Goal: Task Accomplishment & Management: Complete application form

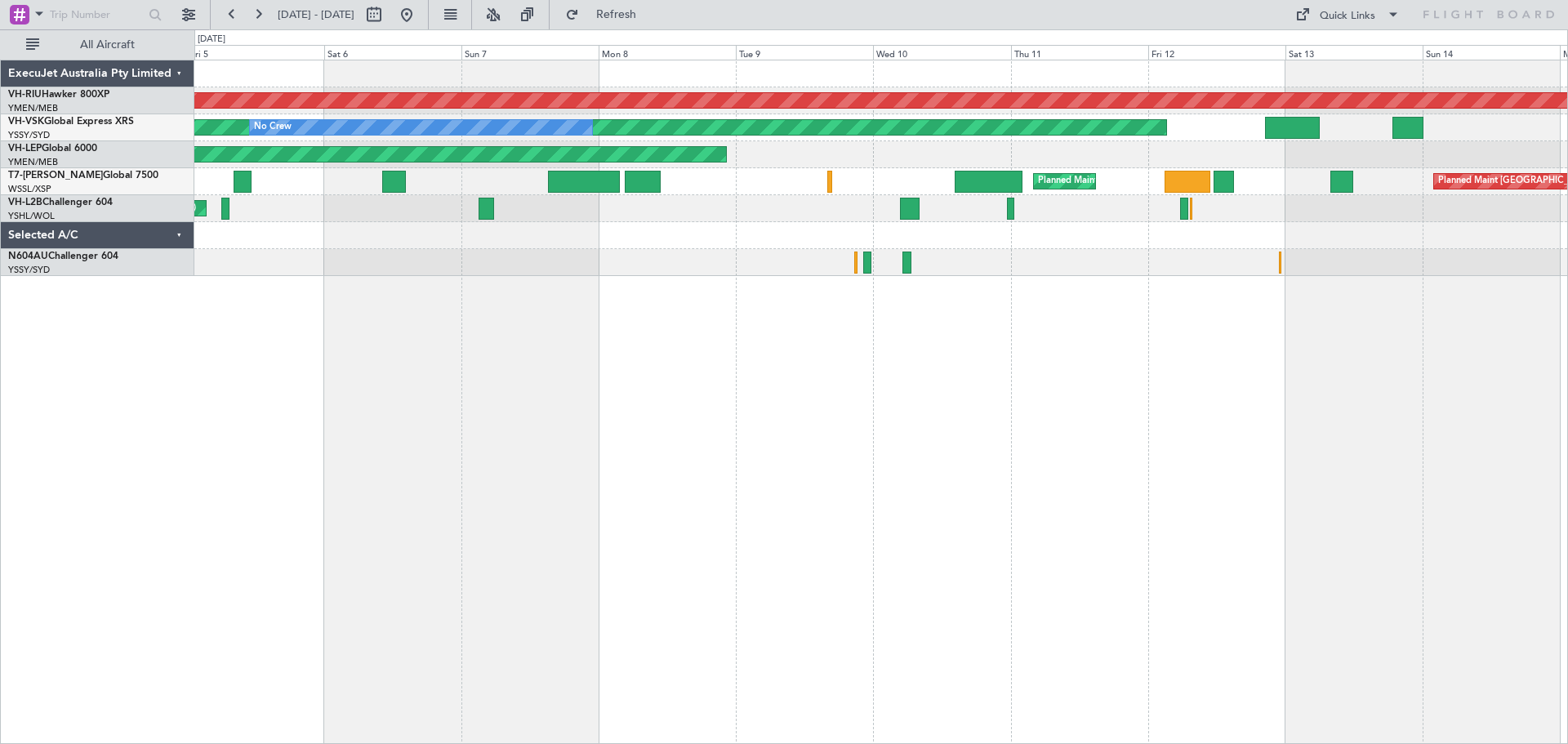
click at [798, 271] on div at bounding box center [881, 263] width 1373 height 27
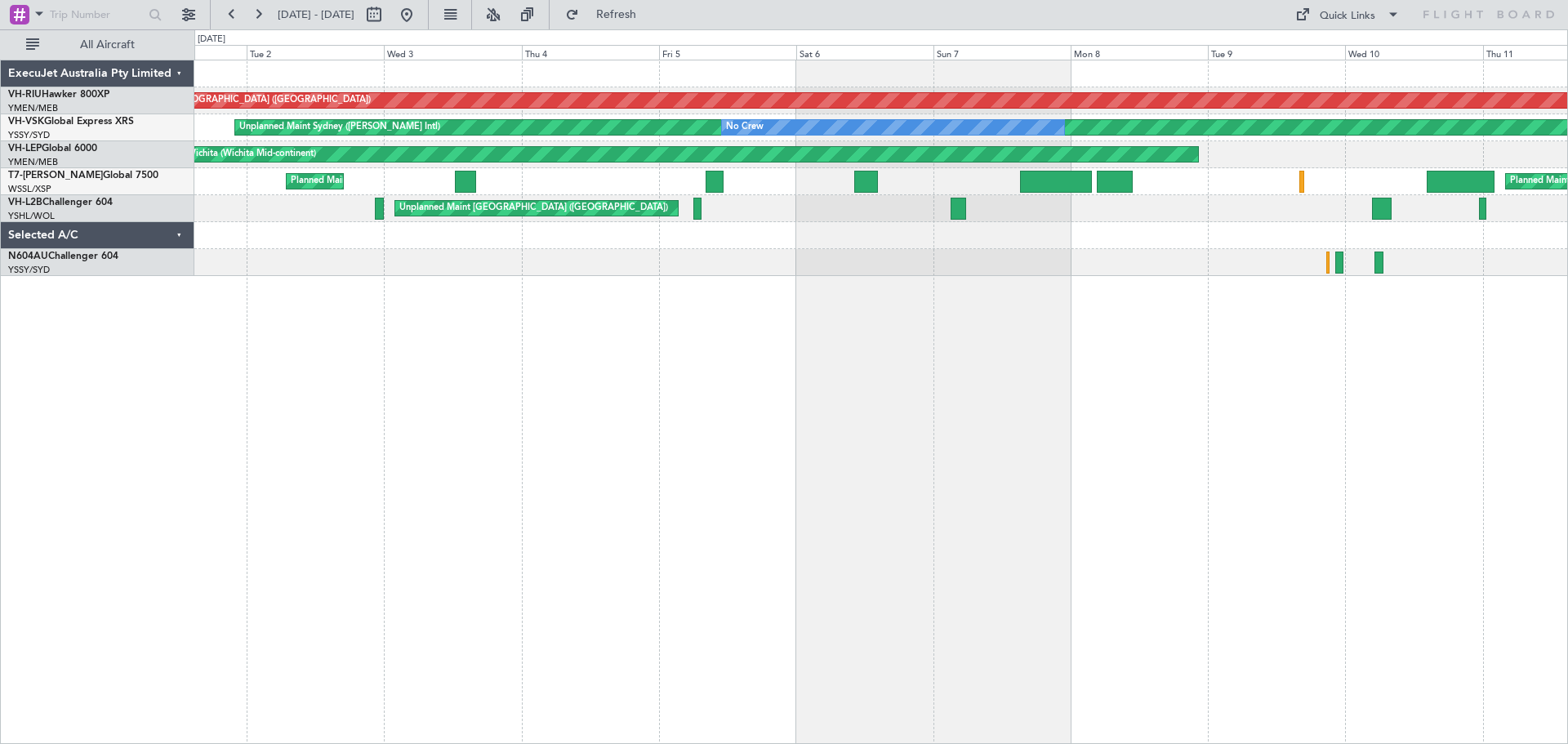
click at [852, 348] on div "Planned Maint [GEOGRAPHIC_DATA] ([GEOGRAPHIC_DATA]) Unplanned Maint Sydney ([PE…" at bounding box center [881, 401] width 1374 height 685
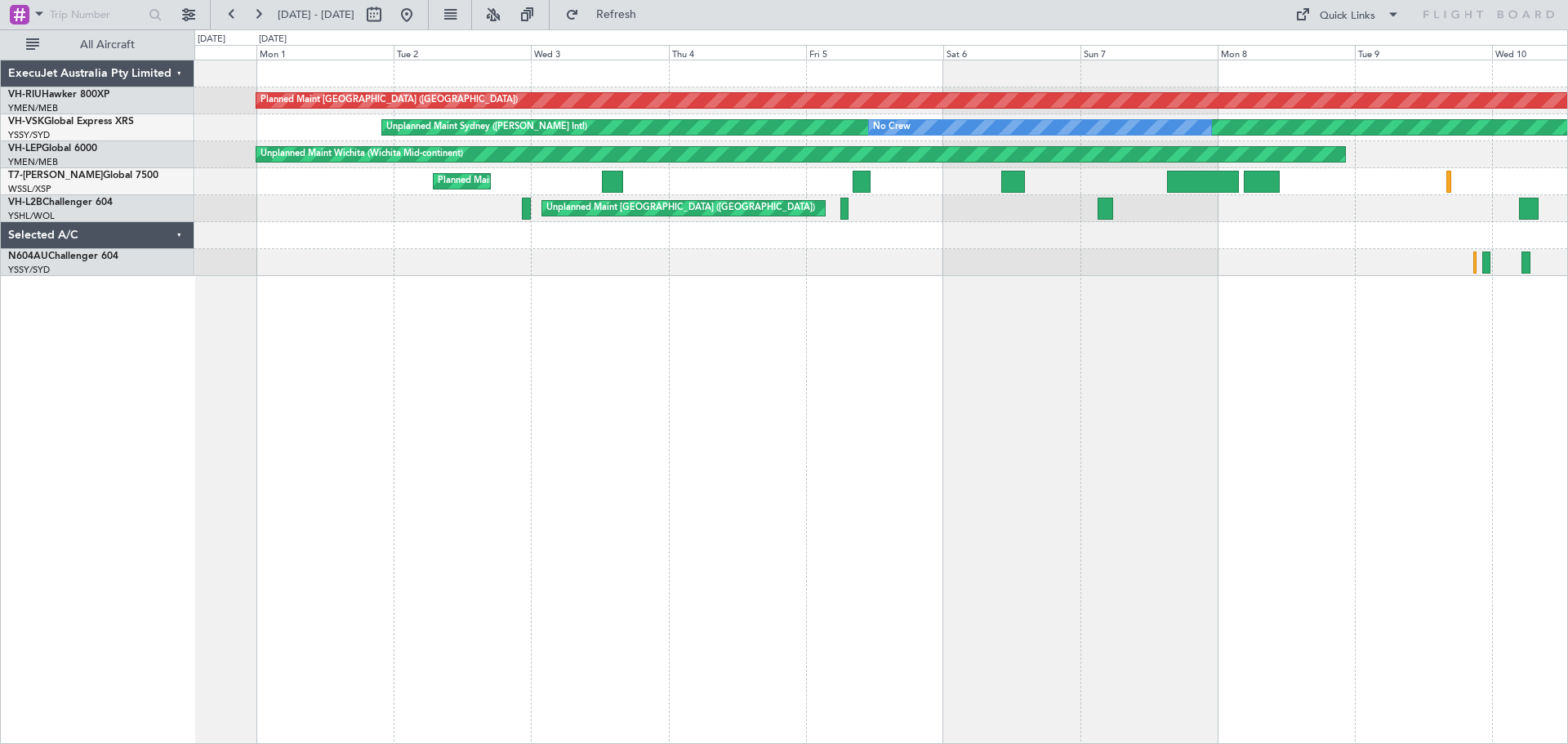
click at [578, 300] on div "Planned Maint [GEOGRAPHIC_DATA] ([GEOGRAPHIC_DATA]) Unplanned Maint Sydney ([PE…" at bounding box center [881, 401] width 1374 height 685
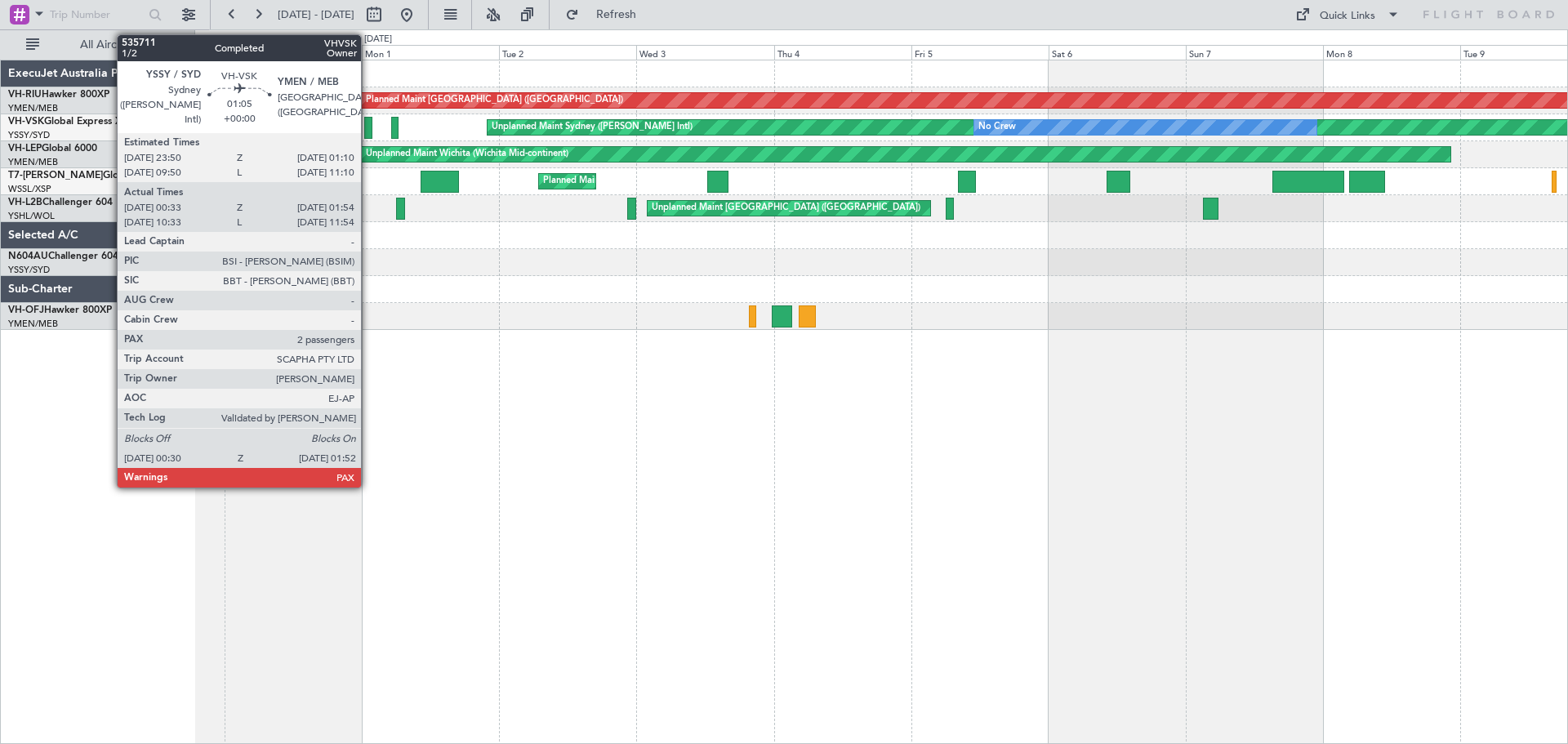
click at [368, 126] on div at bounding box center [368, 128] width 8 height 22
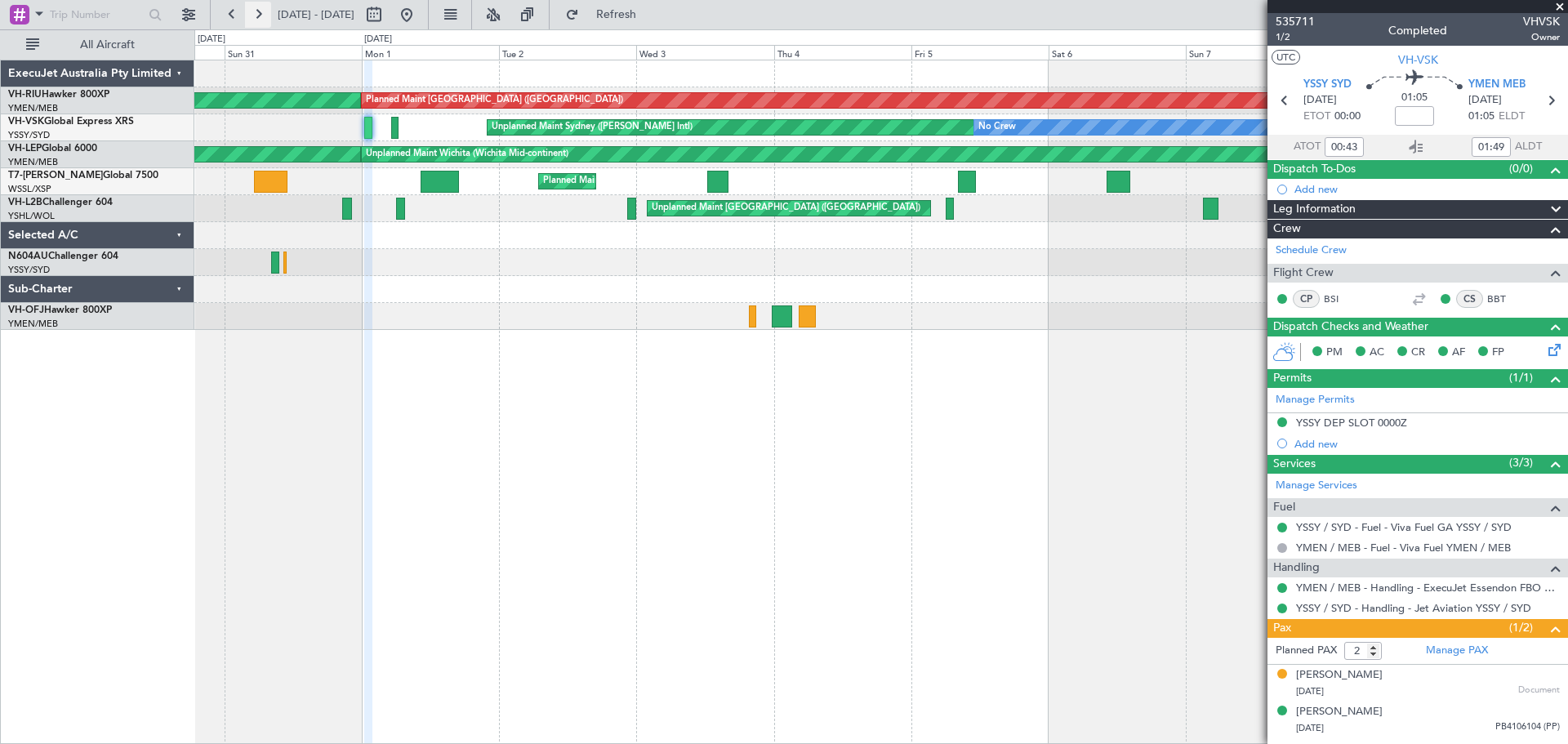
click at [262, 13] on button at bounding box center [257, 14] width 26 height 26
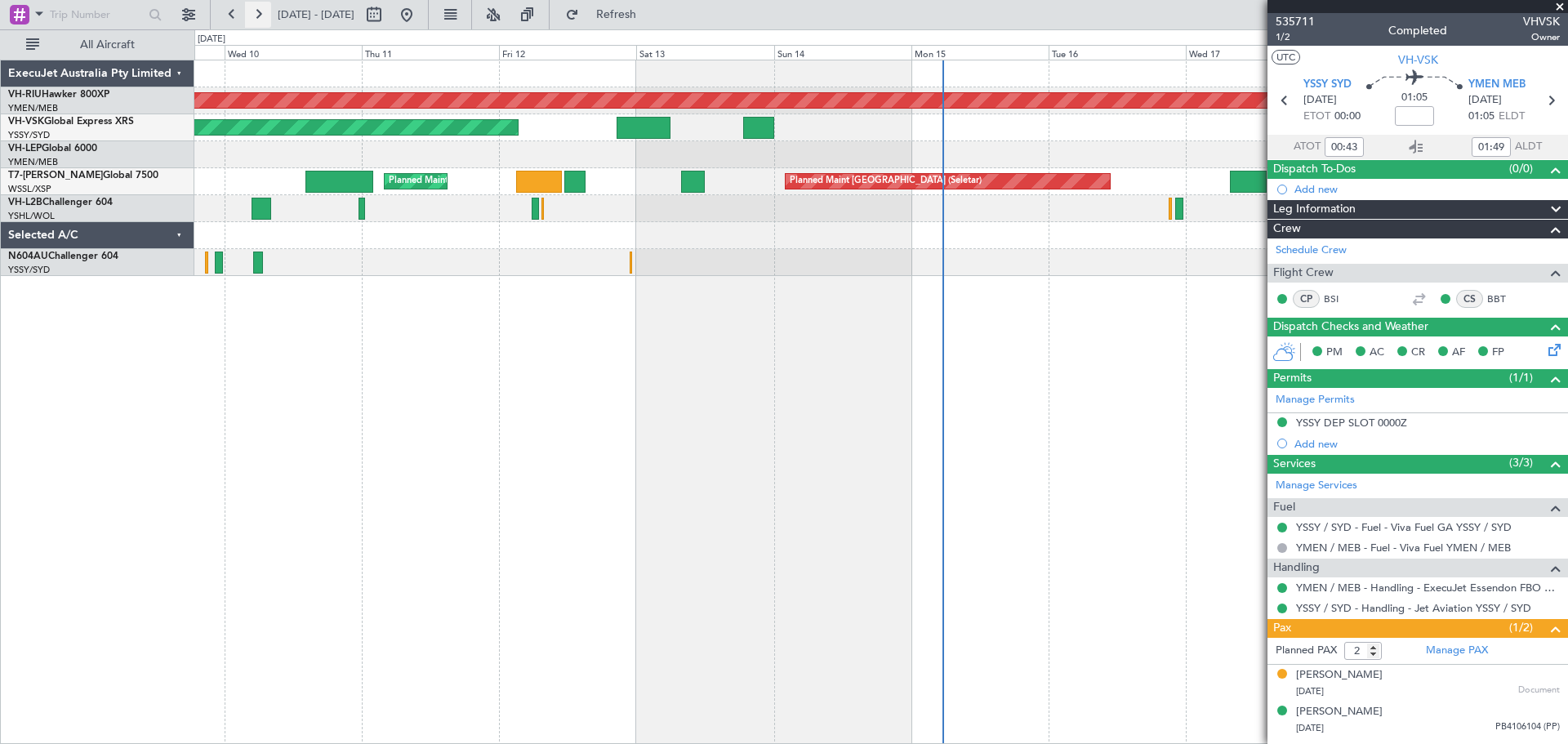
click at [262, 13] on button at bounding box center [257, 14] width 26 height 26
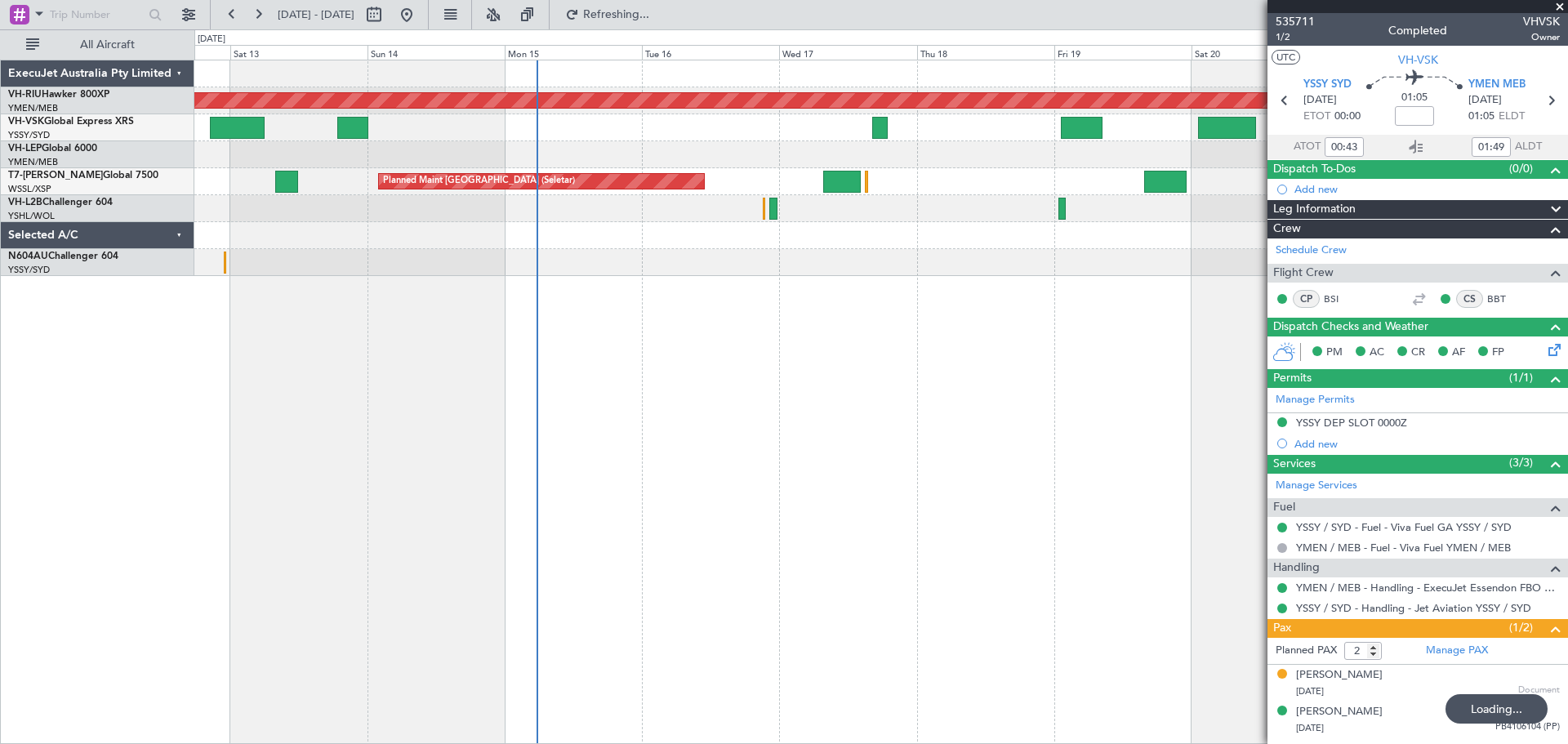
click at [1545, 277] on fb-app "[DATE] - [DATE] Refreshing... Quick Links All Aircraft Planned Maint [GEOGRAPHI…" at bounding box center [784, 378] width 1568 height 732
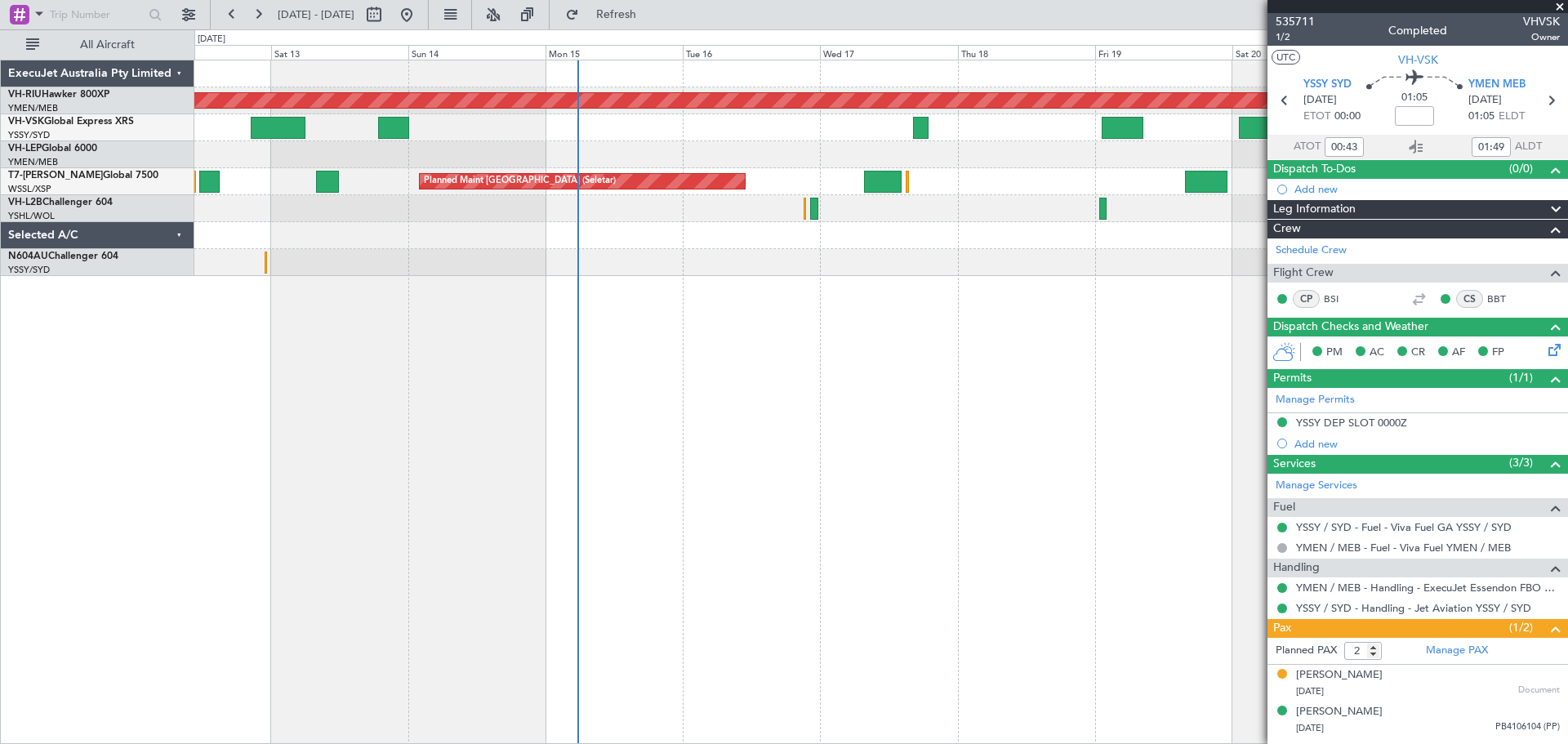
click at [748, 295] on div "Planned Maint [GEOGRAPHIC_DATA] ([GEOGRAPHIC_DATA]) Planned Maint Sydney ([PERS…" at bounding box center [881, 401] width 1374 height 685
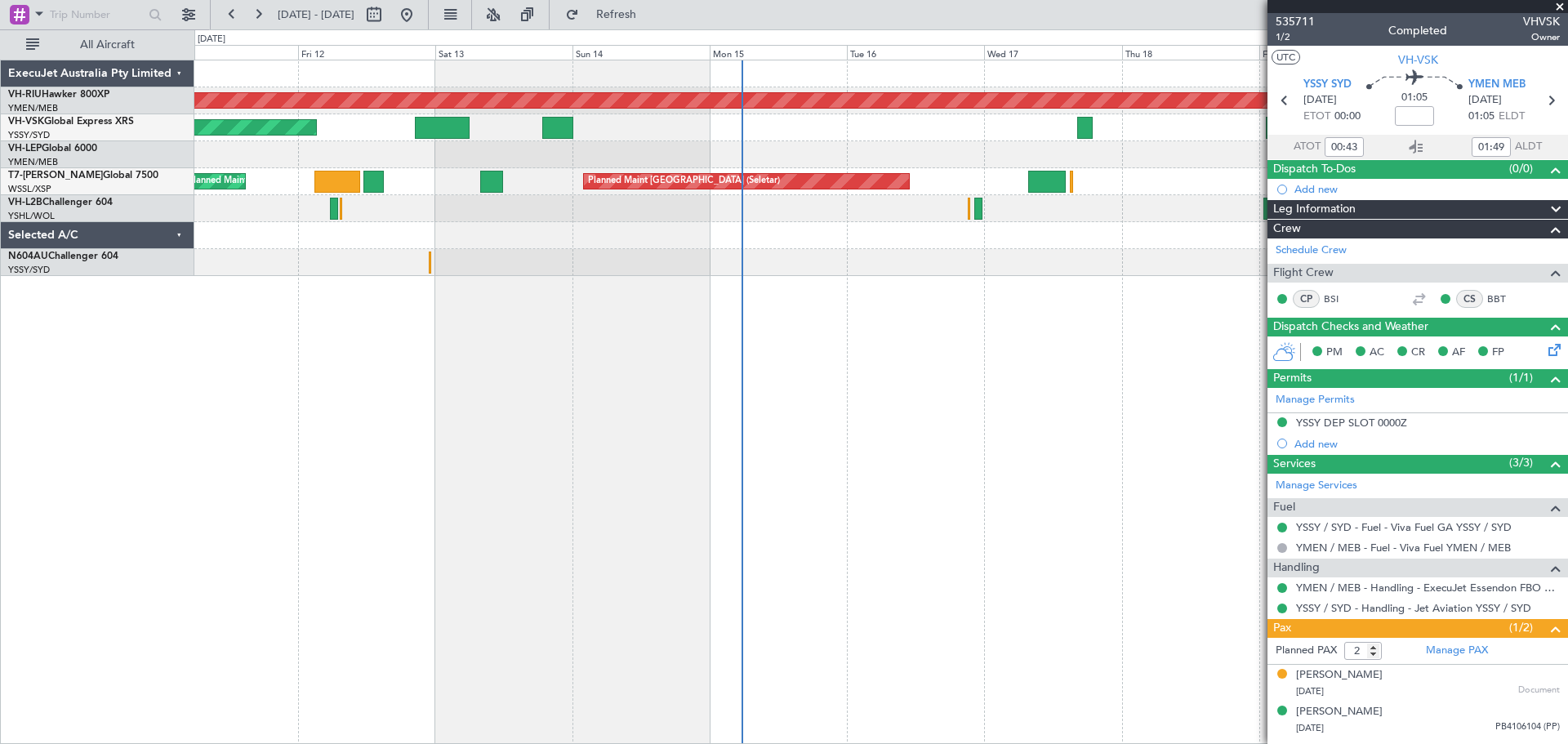
click at [434, 80] on div at bounding box center [881, 74] width 1373 height 27
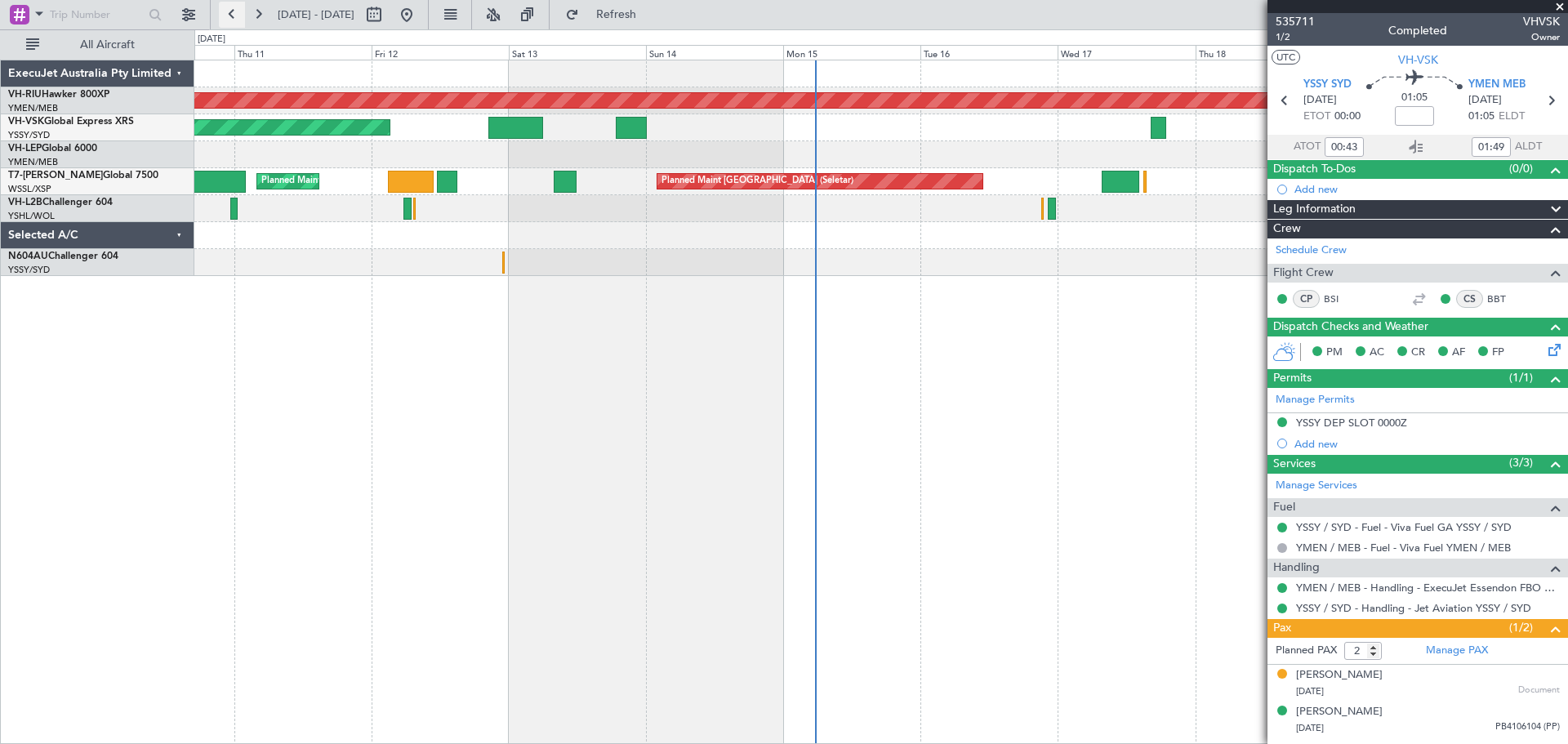
click at [238, 17] on button at bounding box center [231, 14] width 26 height 26
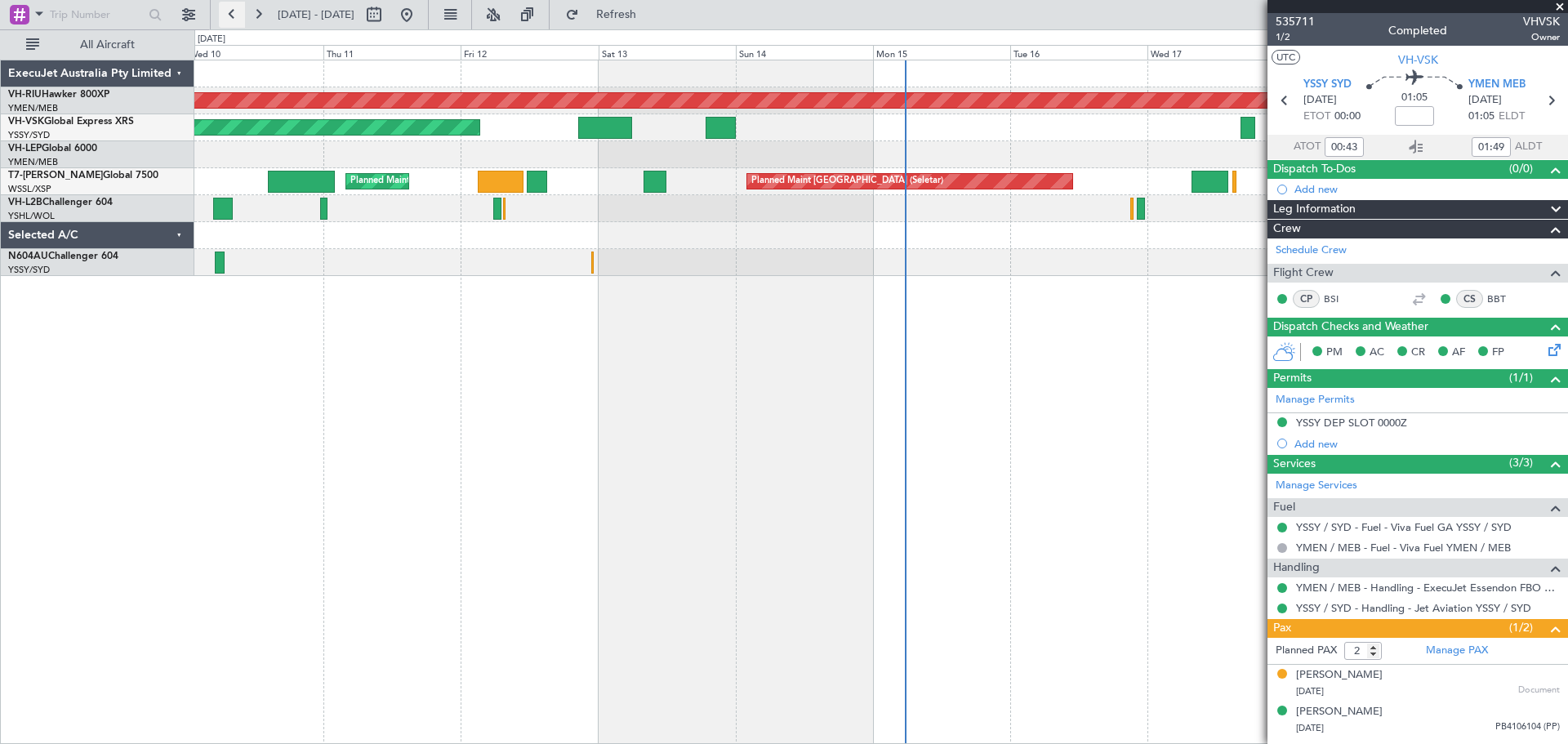
click at [238, 17] on button at bounding box center [231, 14] width 26 height 26
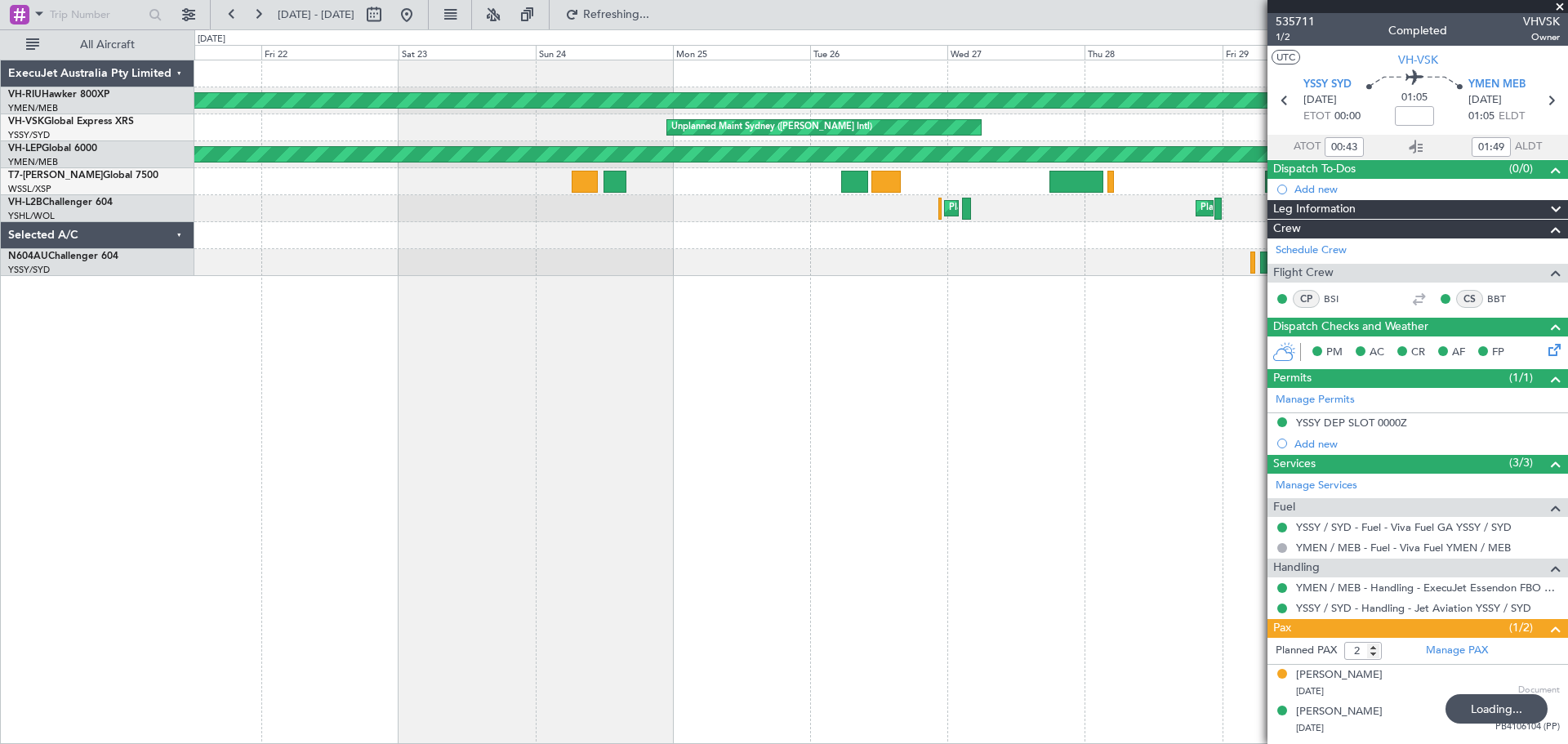
click at [637, 313] on div "Planned Maint [GEOGRAPHIC_DATA] ([GEOGRAPHIC_DATA]) Planned Maint [GEOGRAPHIC_D…" at bounding box center [881, 401] width 1374 height 685
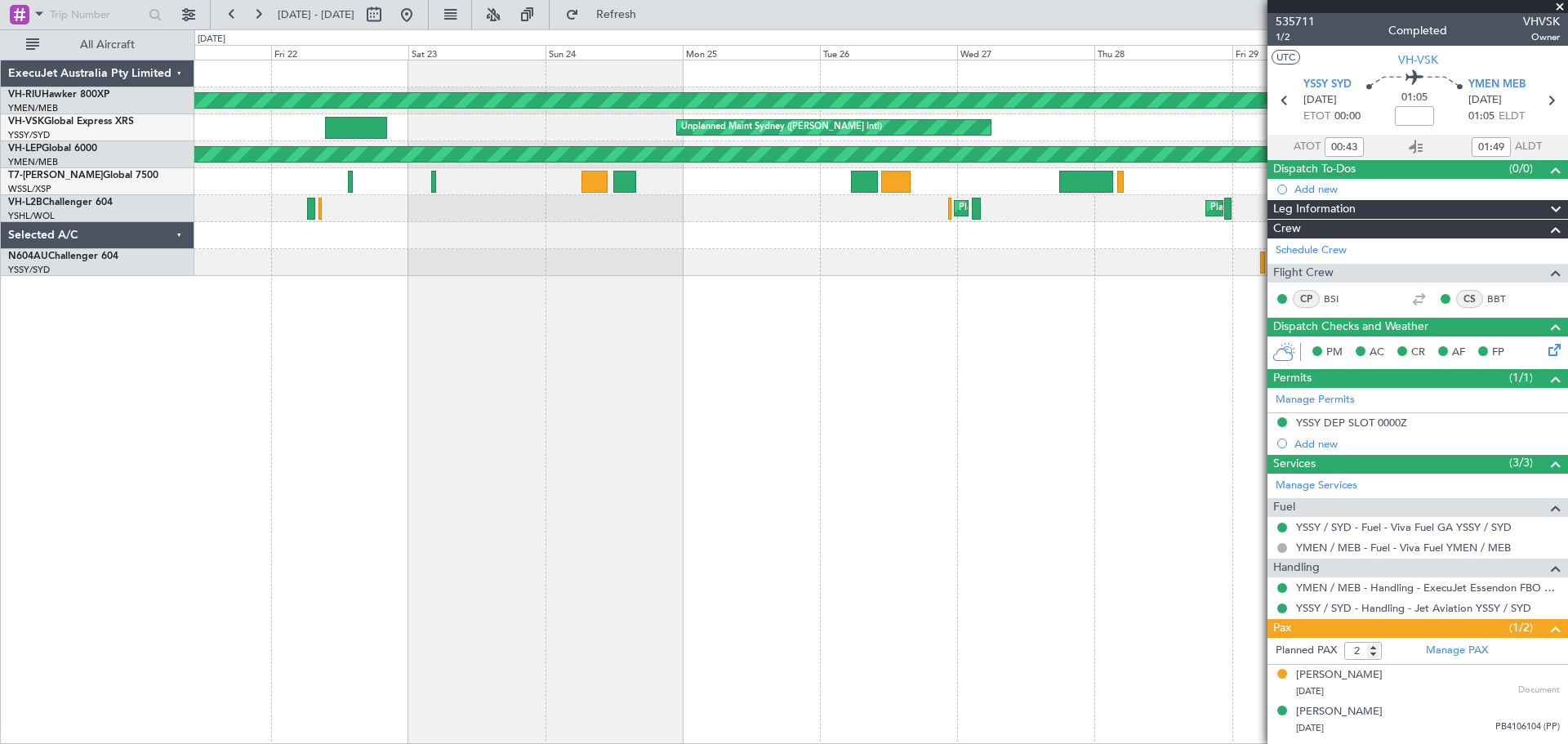
click at [696, 249] on div "Planned Maint [GEOGRAPHIC_DATA] ([GEOGRAPHIC_DATA]) Planned Maint [GEOGRAPHIC_D…" at bounding box center [881, 401] width 1374 height 685
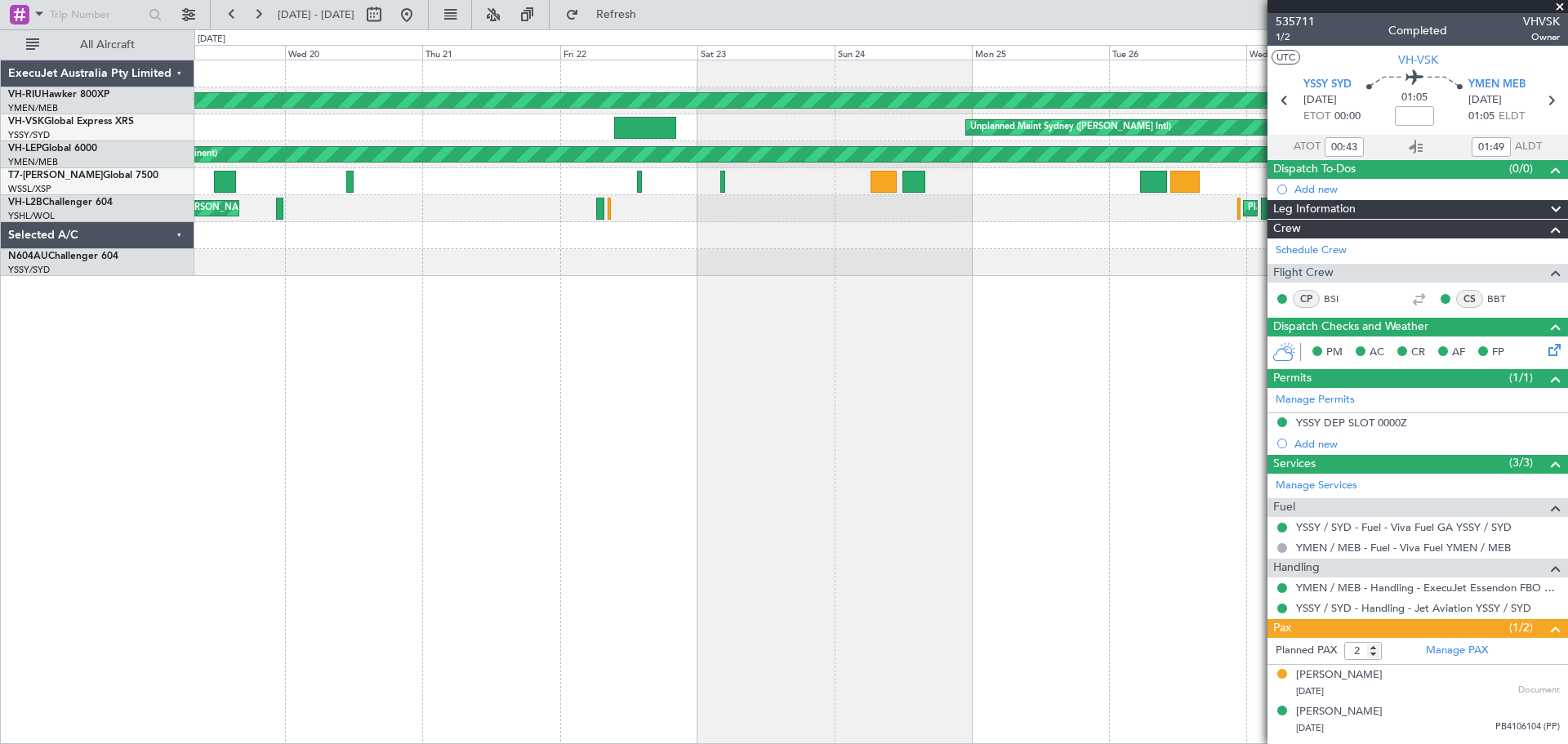
click at [549, 273] on div "Planned Maint [GEOGRAPHIC_DATA] ([GEOGRAPHIC_DATA]) Unplanned Maint Sydney ([PE…" at bounding box center [881, 401] width 1374 height 685
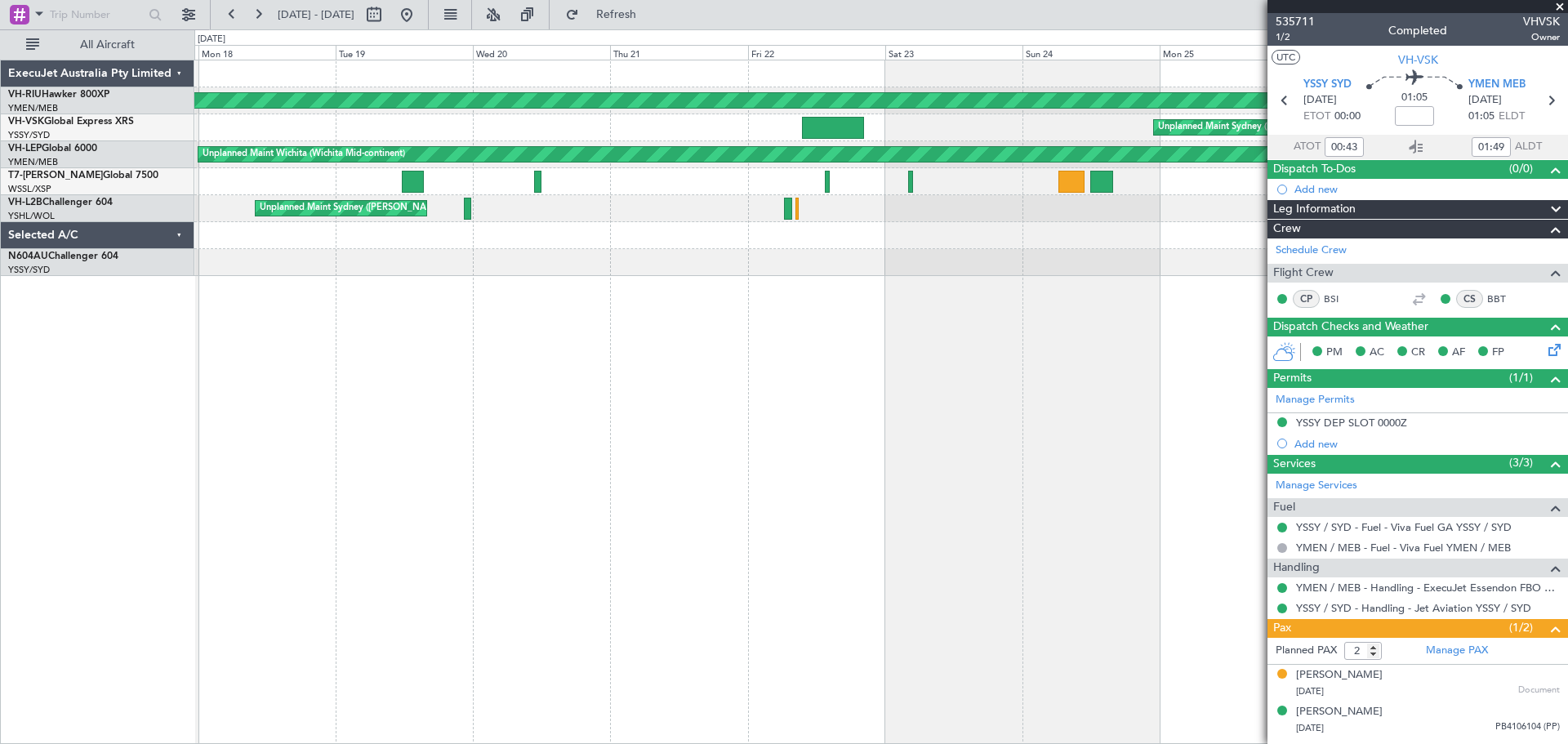
click at [615, 304] on div "Planned Maint [GEOGRAPHIC_DATA] ([GEOGRAPHIC_DATA]) Unplanned Maint Sydney ([PE…" at bounding box center [881, 401] width 1374 height 685
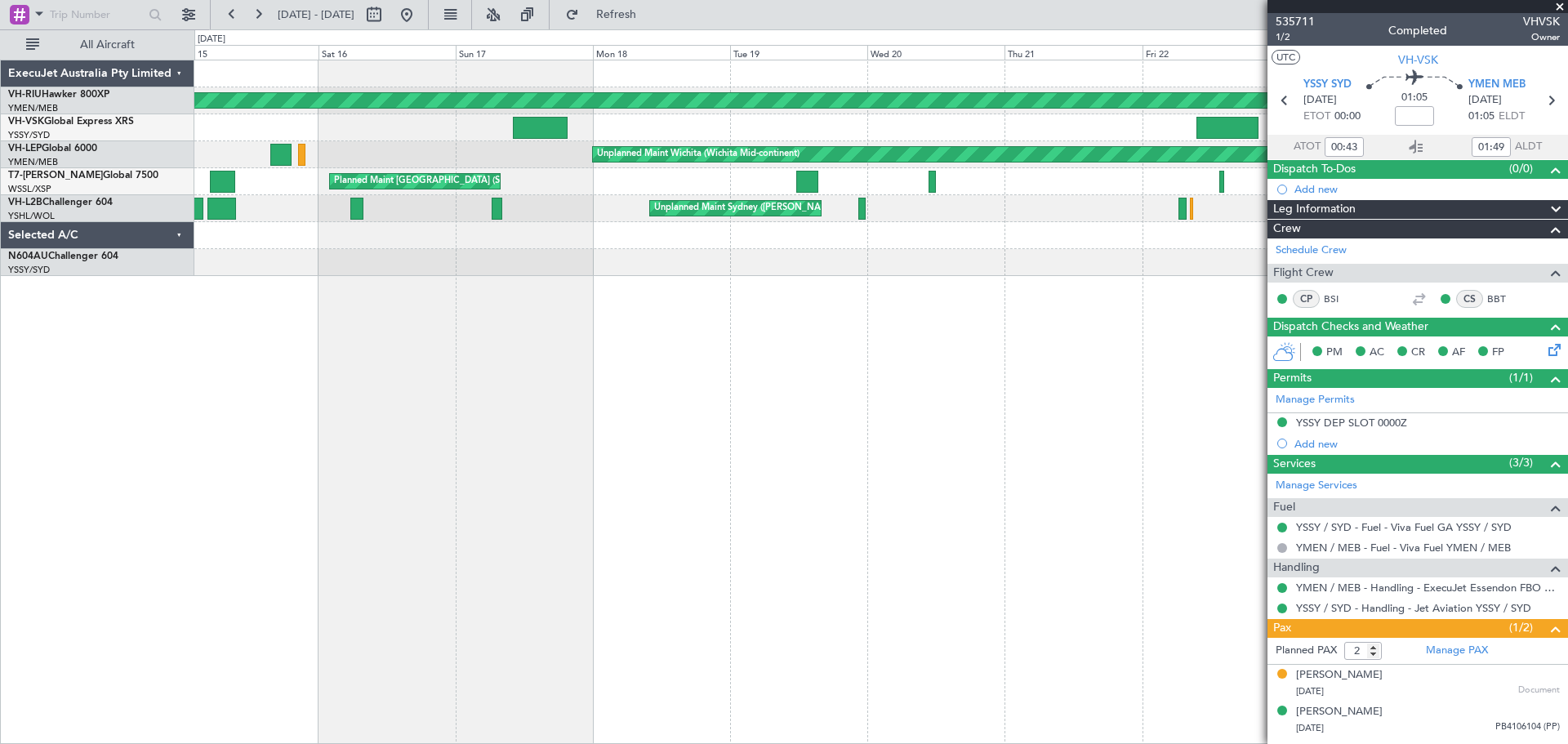
click at [560, 239] on div at bounding box center [881, 235] width 1373 height 27
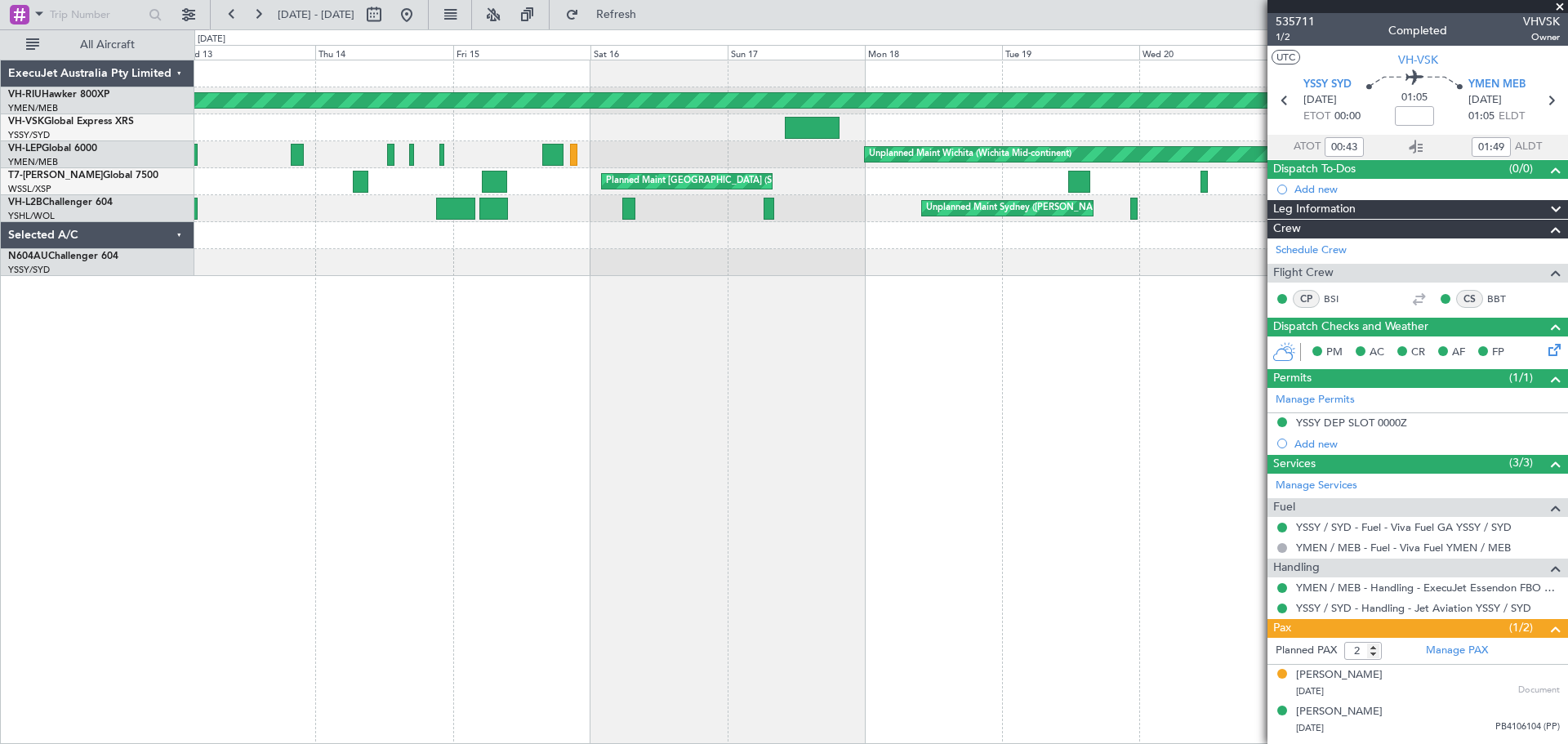
click at [519, 162] on div "Unplanned Maint Wichita (Wichita Mid-continent) Planned Maint [GEOGRAPHIC_DATA]…" at bounding box center [881, 154] width 1373 height 27
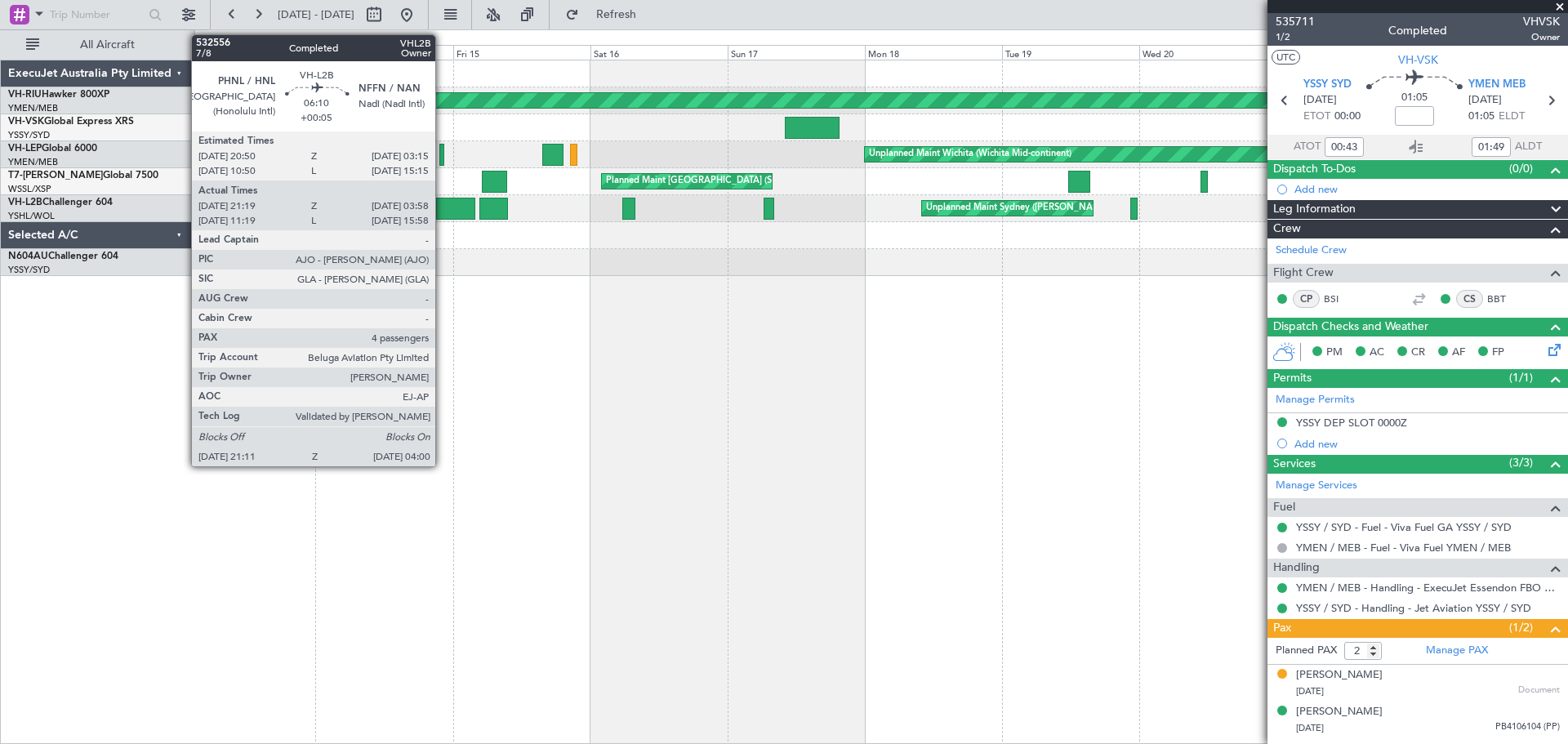
click at [442, 210] on div at bounding box center [455, 209] width 39 height 22
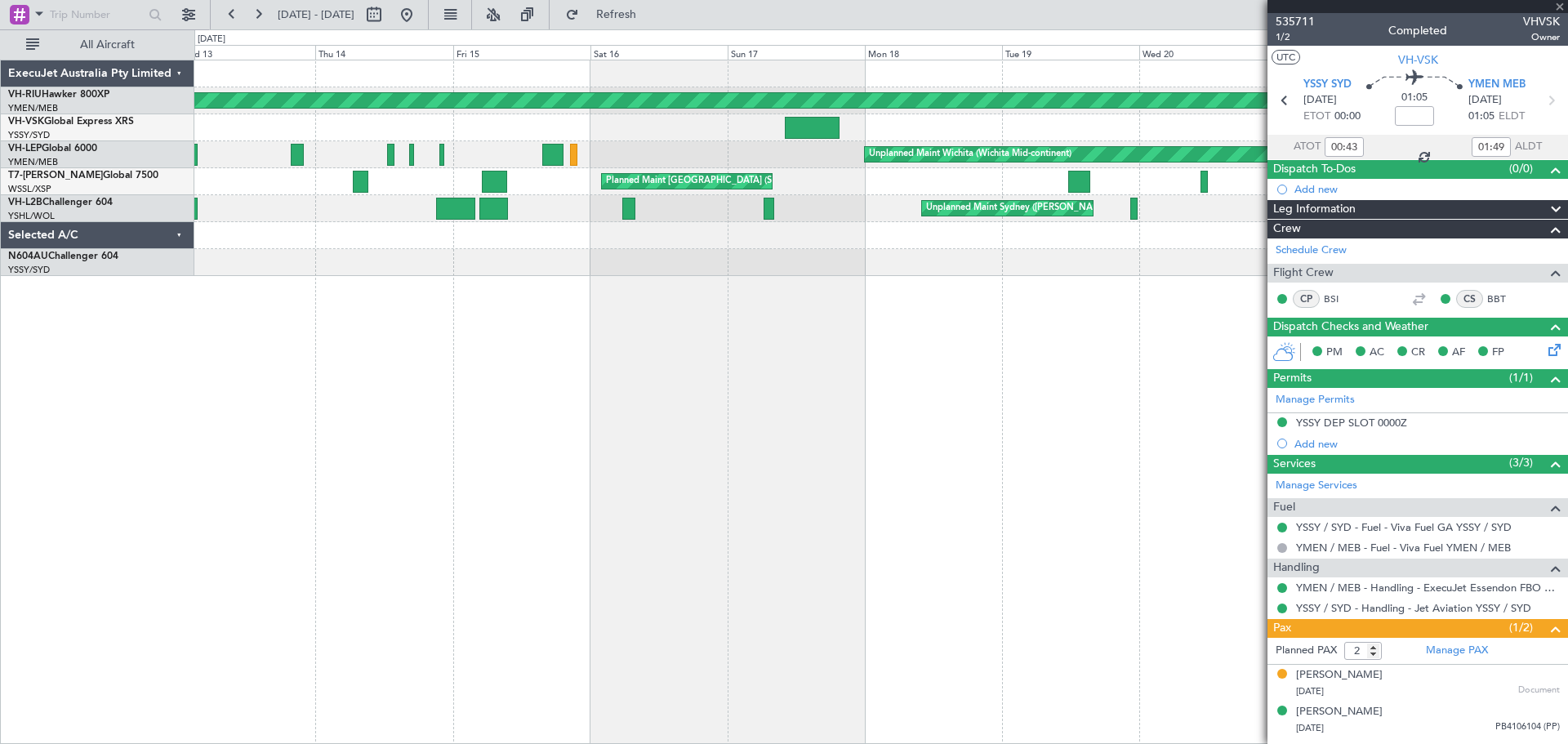
type input "+00:05"
type input "21:29"
type input "03:53"
type input "4"
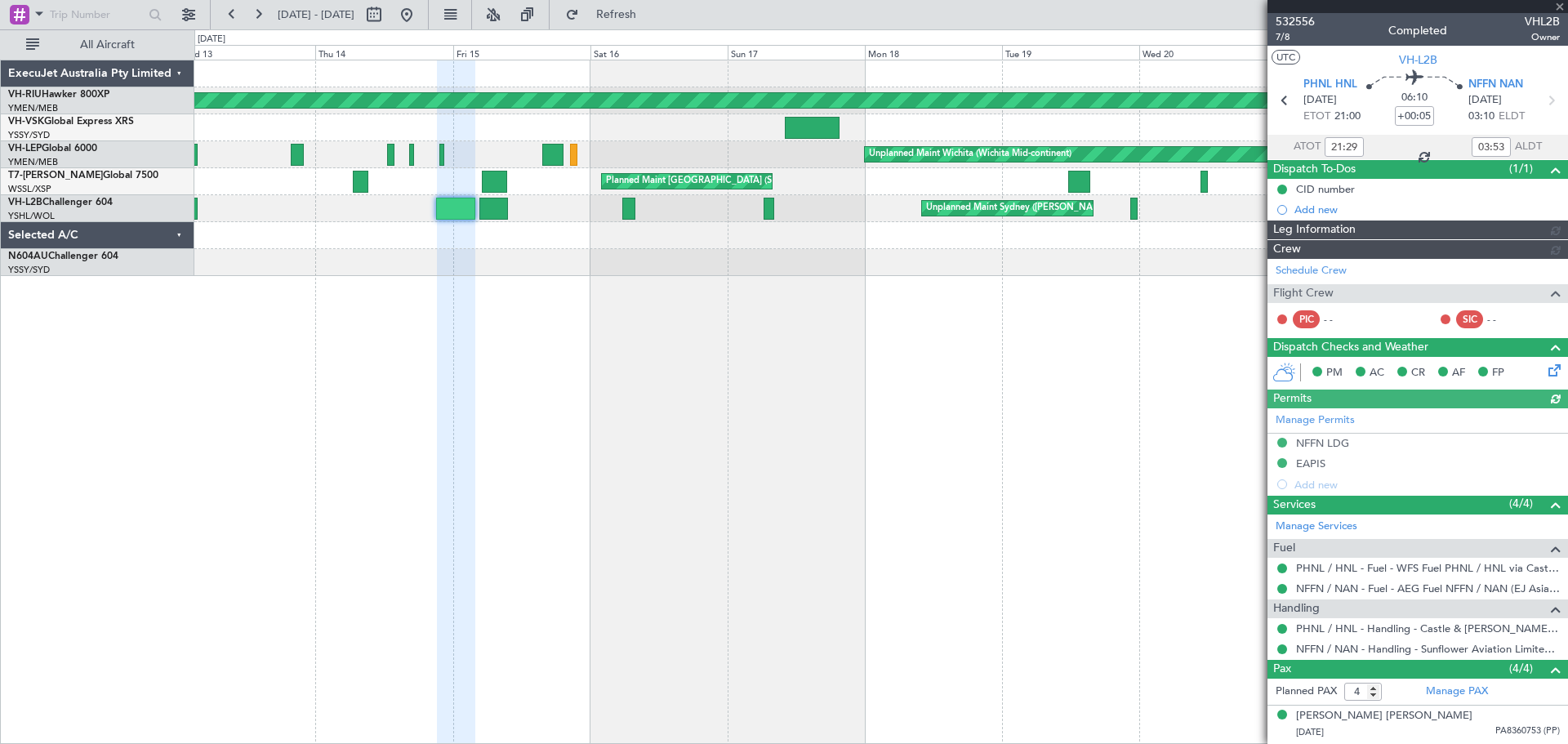
type input "[PERSON_NAME] (EYU)"
type input "A0016"
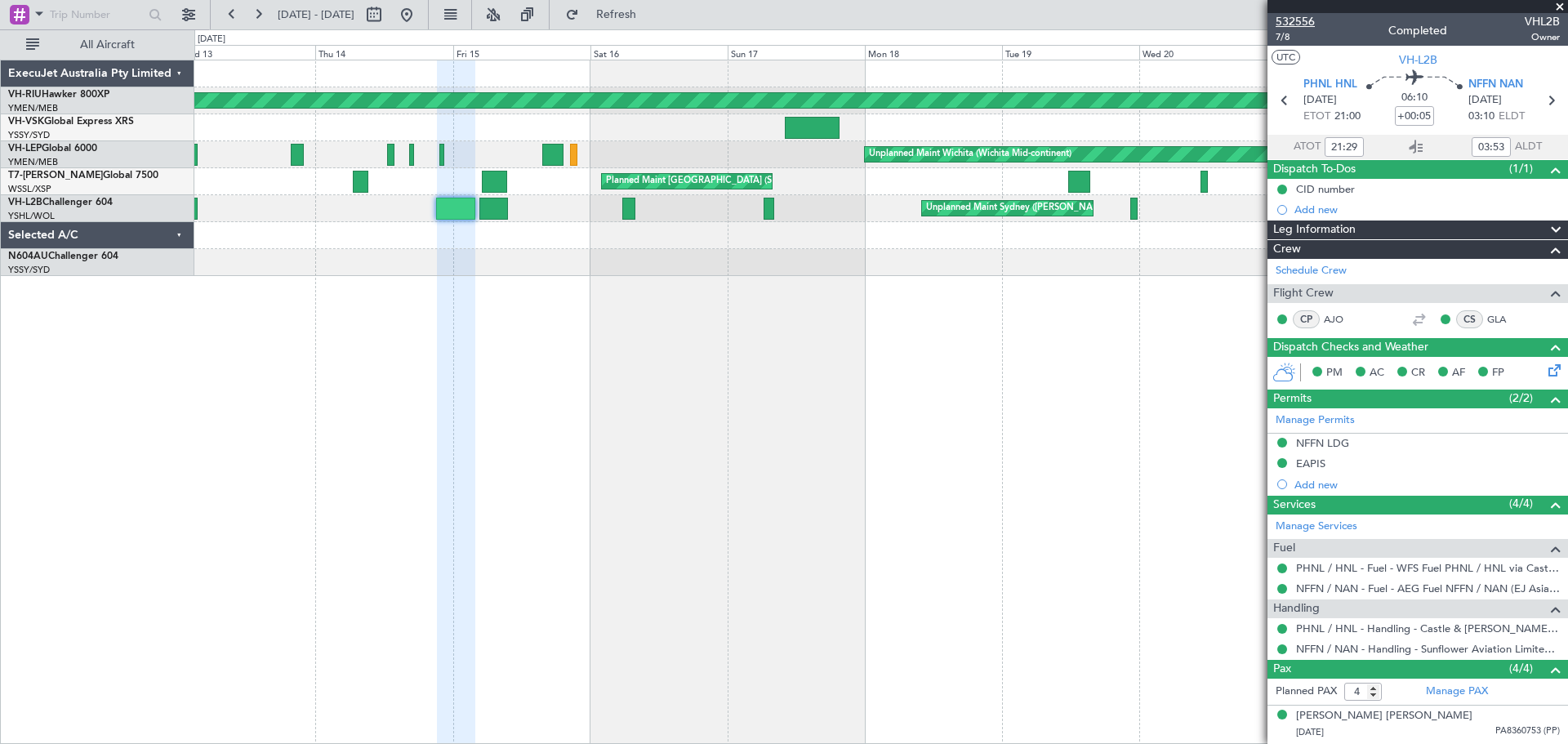
click at [1290, 17] on span "532556" at bounding box center [1295, 21] width 39 height 17
type input "[PERSON_NAME] (EYU)"
type input "A0016"
type input "[PERSON_NAME] (EYU)"
type input "A0016"
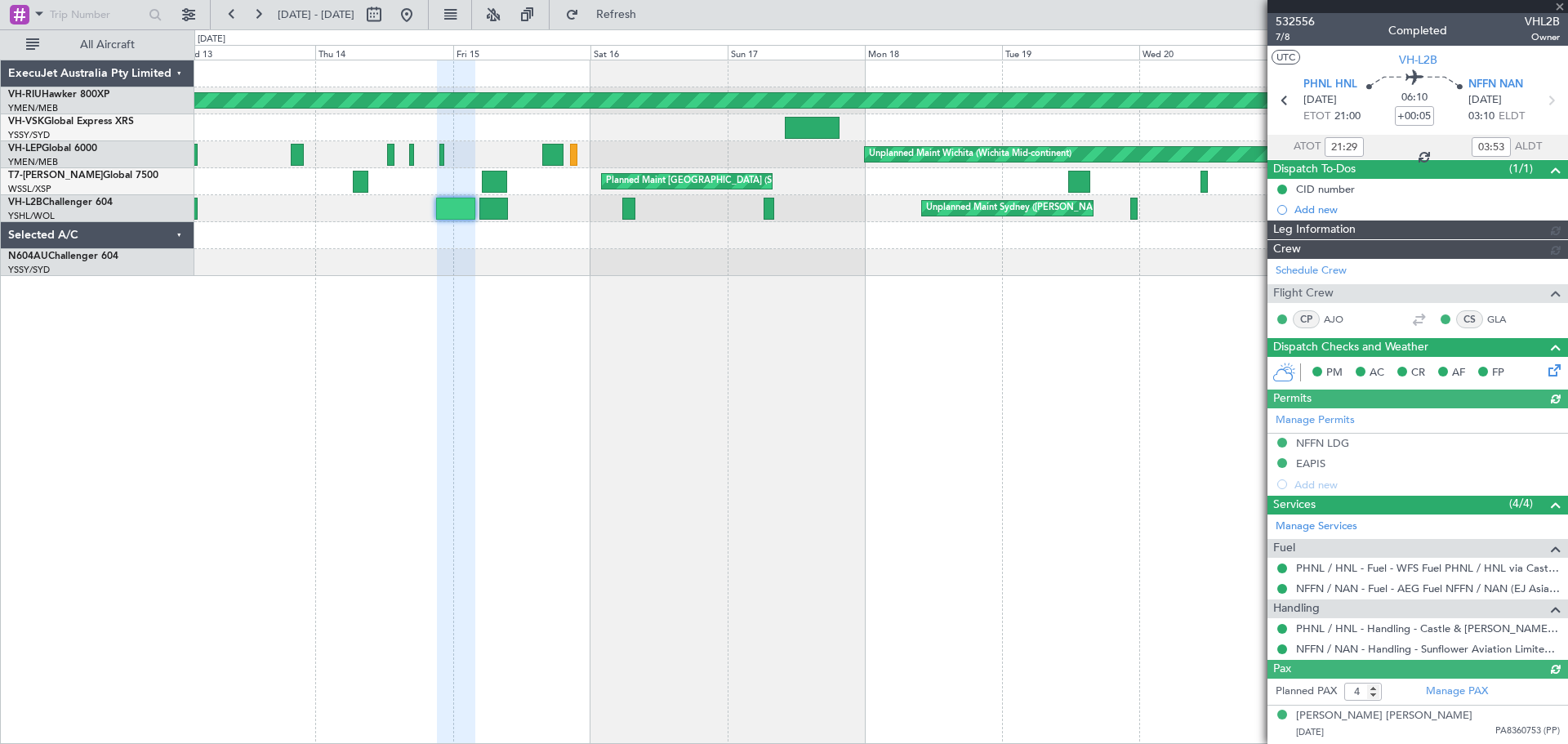
type input "[PERSON_NAME] (EYU)"
type input "A0016"
type input "[PERSON_NAME] (EYU)"
type input "A0016"
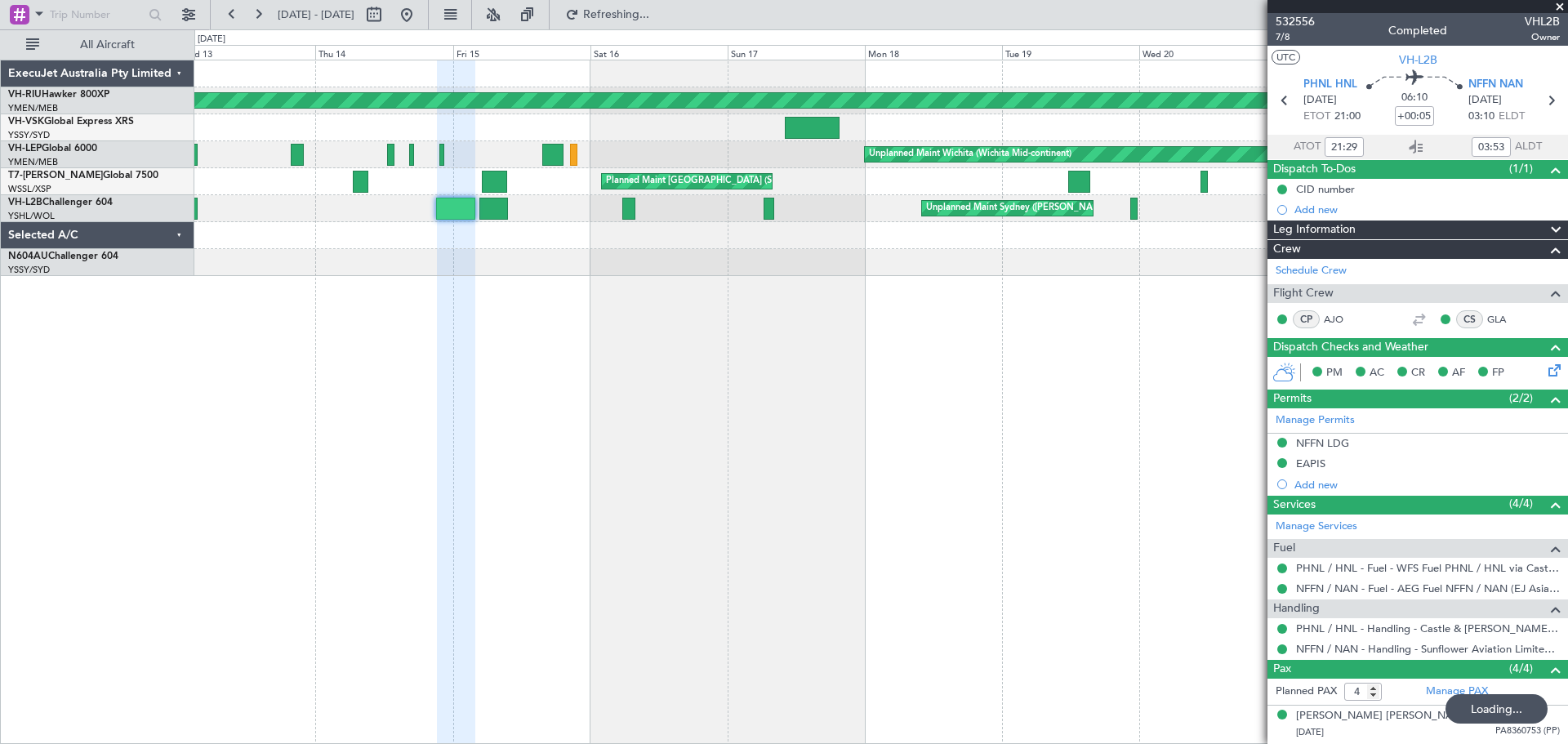
type input "[PERSON_NAME] (EYU)"
type input "A0016"
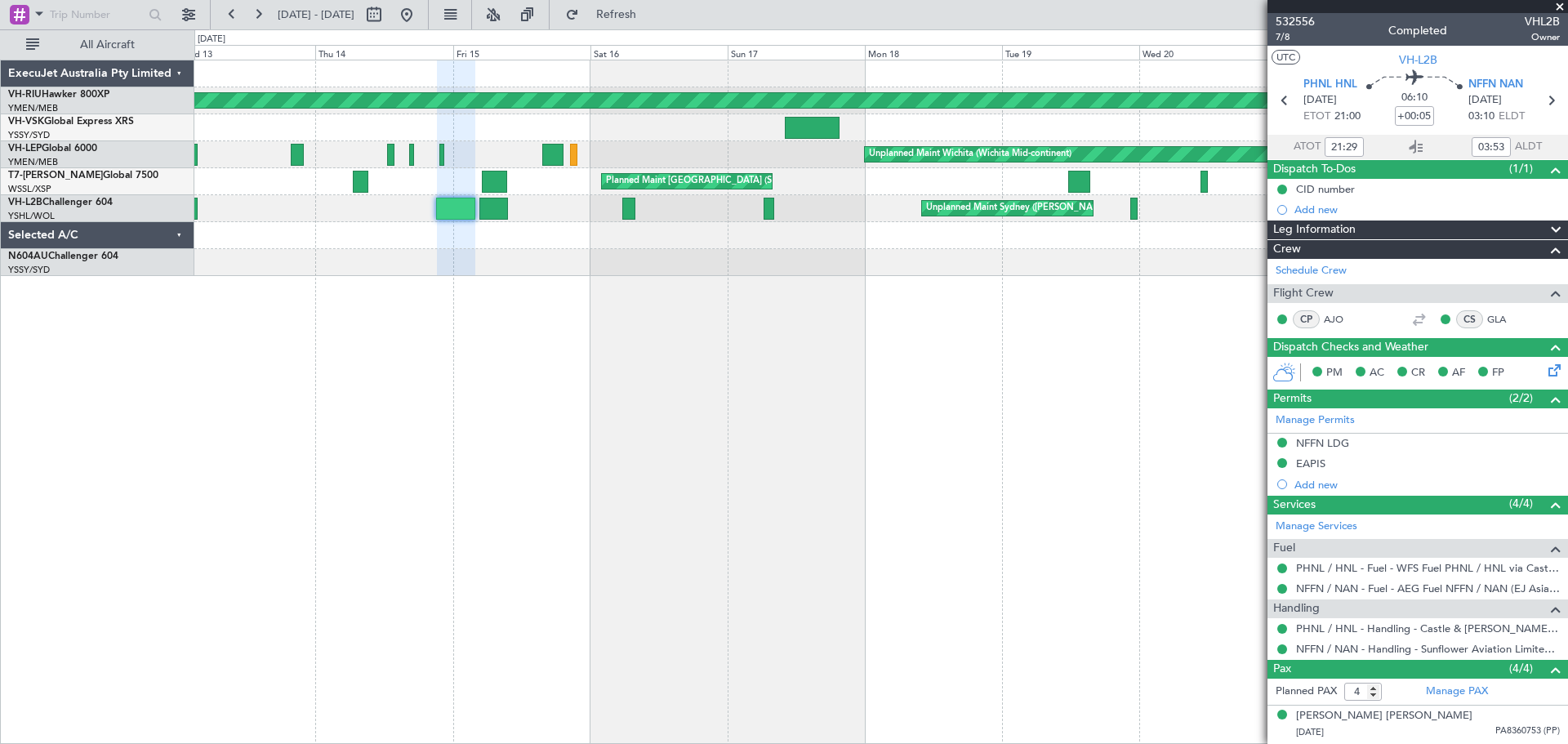
type input "[PERSON_NAME] (EYU)"
type input "A0016"
type input "[PERSON_NAME] (EYU)"
type input "A0016"
type input "[PERSON_NAME] (EYU)"
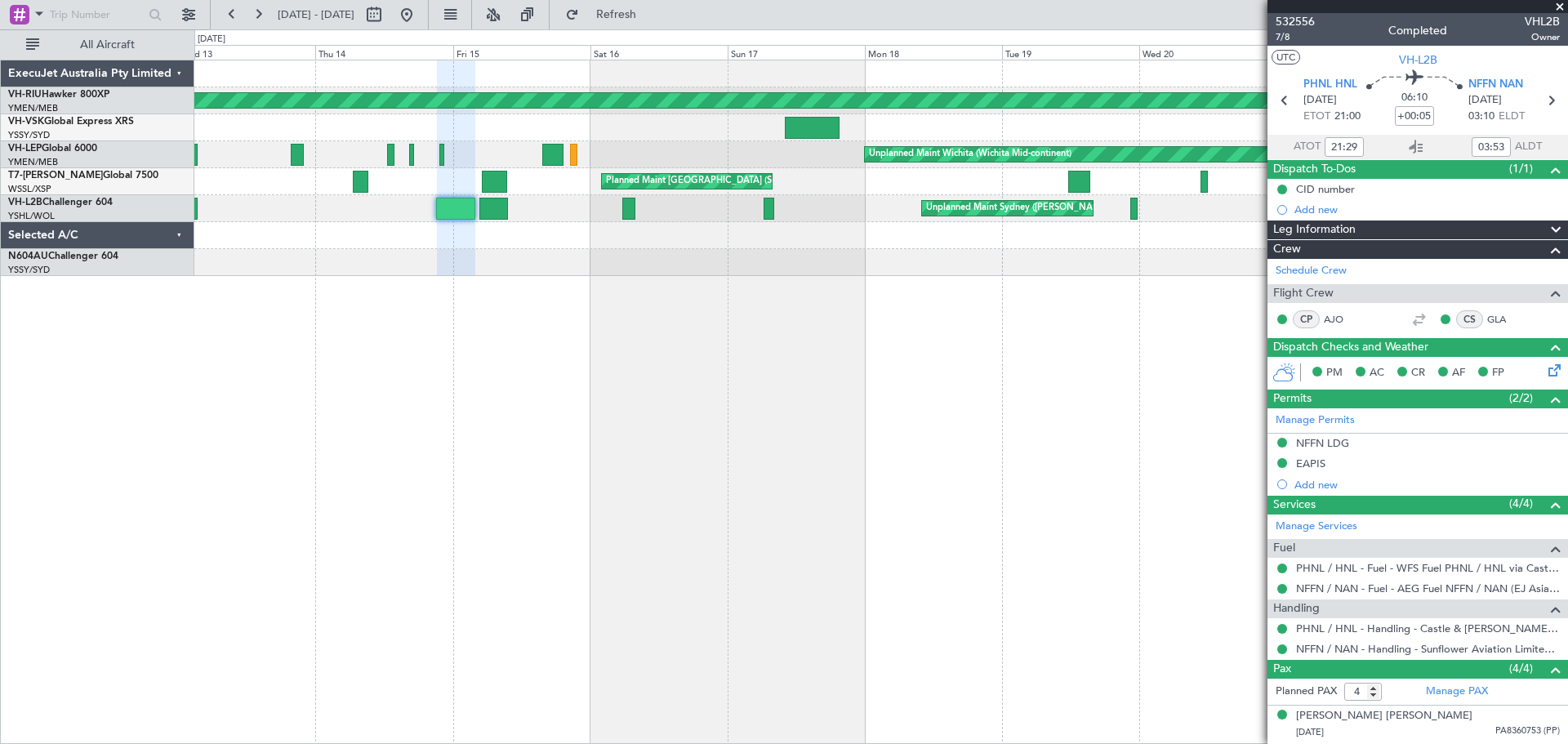
type input "A0016"
